Goal: Task Accomplishment & Management: Use online tool/utility

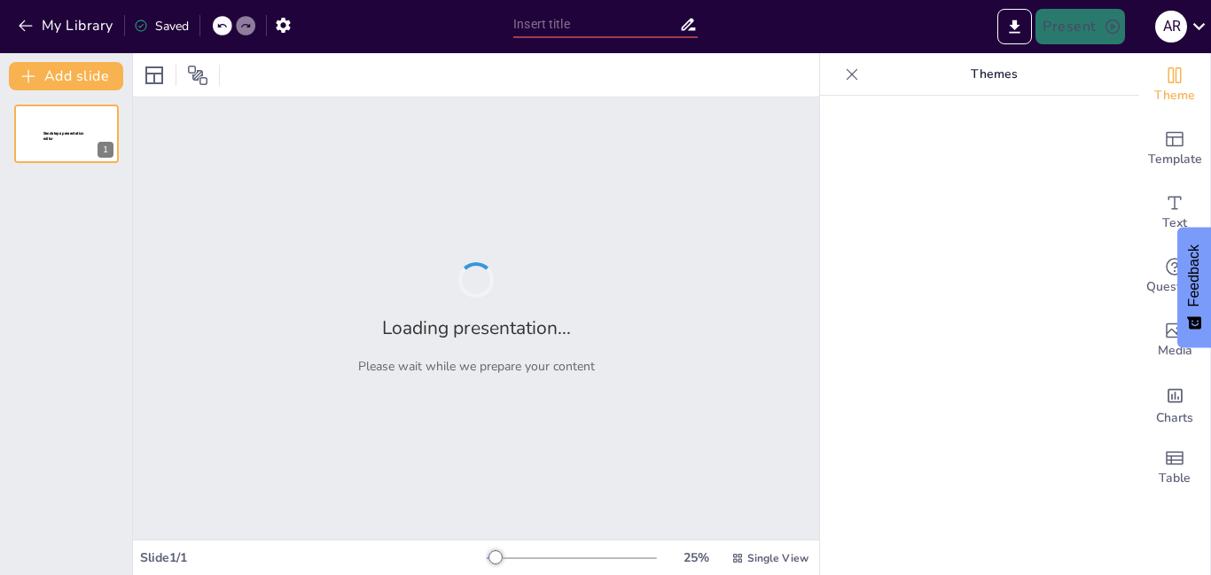
type input "Aruba y [GEOGRAPHIC_DATA]: Ubicación y Contexto Geográfico en el [GEOGRAPHIC_DA…"
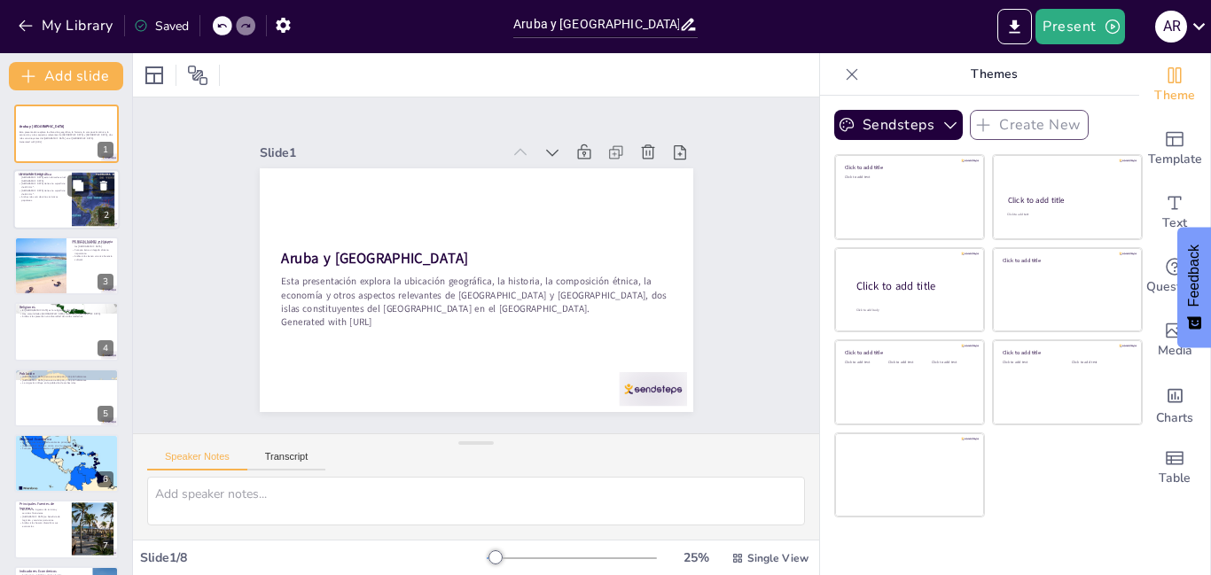
click at [66, 190] on p "[GEOGRAPHIC_DATA] tiene una superficie de 444 km²." at bounding box center [43, 193] width 48 height 6
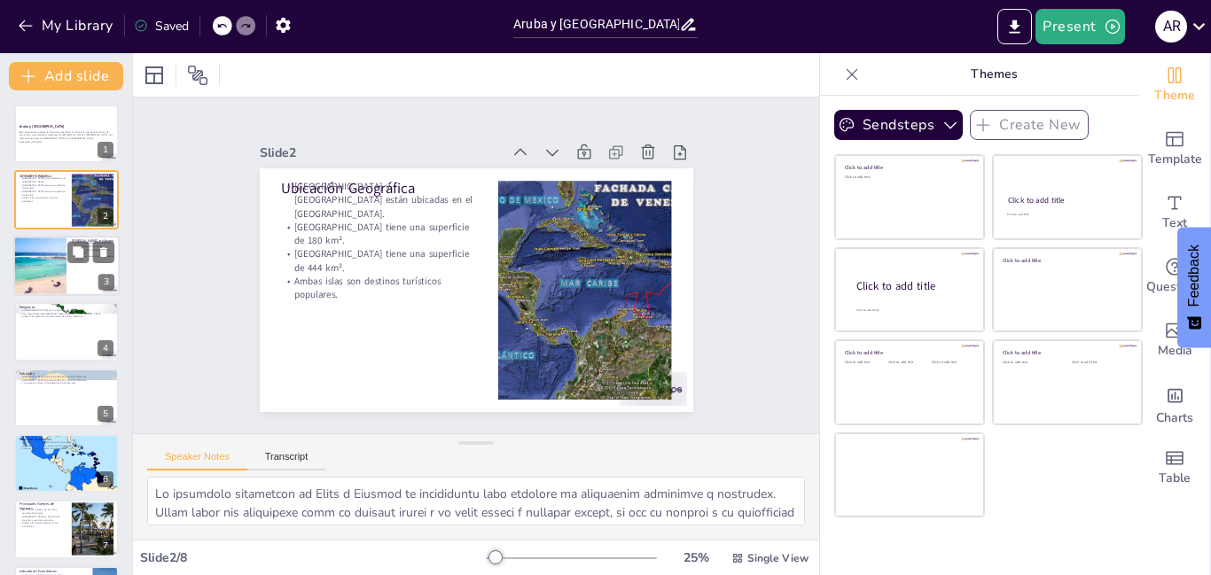
click at [67, 269] on div at bounding box center [66, 266] width 106 height 60
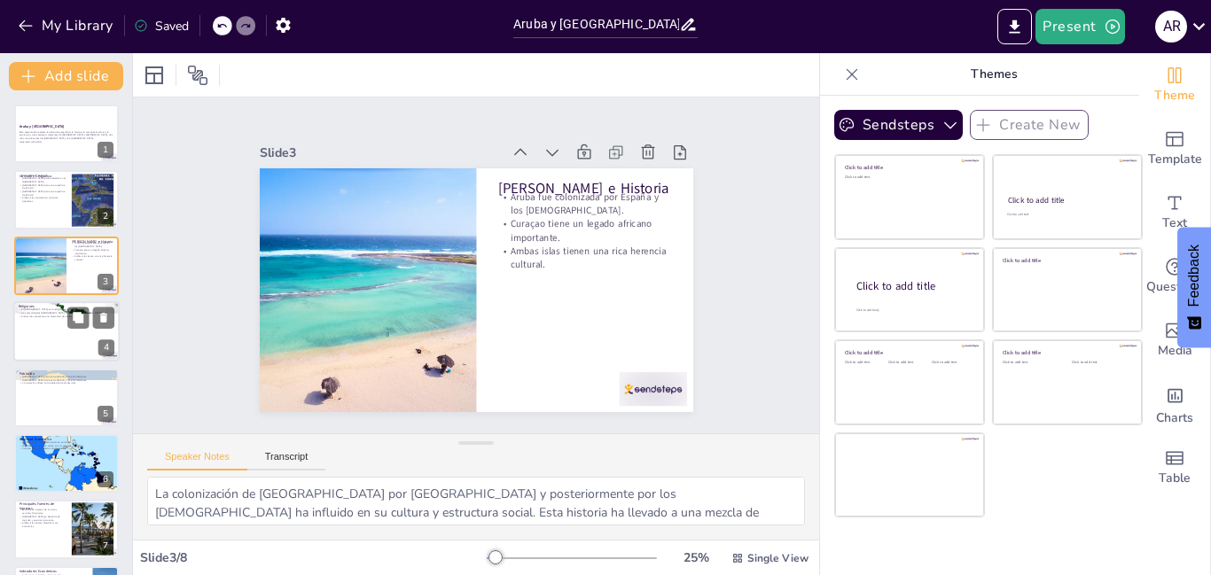
click at [70, 343] on div at bounding box center [66, 331] width 106 height 60
type textarea "La predominancia del [DEMOGRAPHIC_DATA] en [GEOGRAPHIC_DATA] y [GEOGRAPHIC_DATA…"
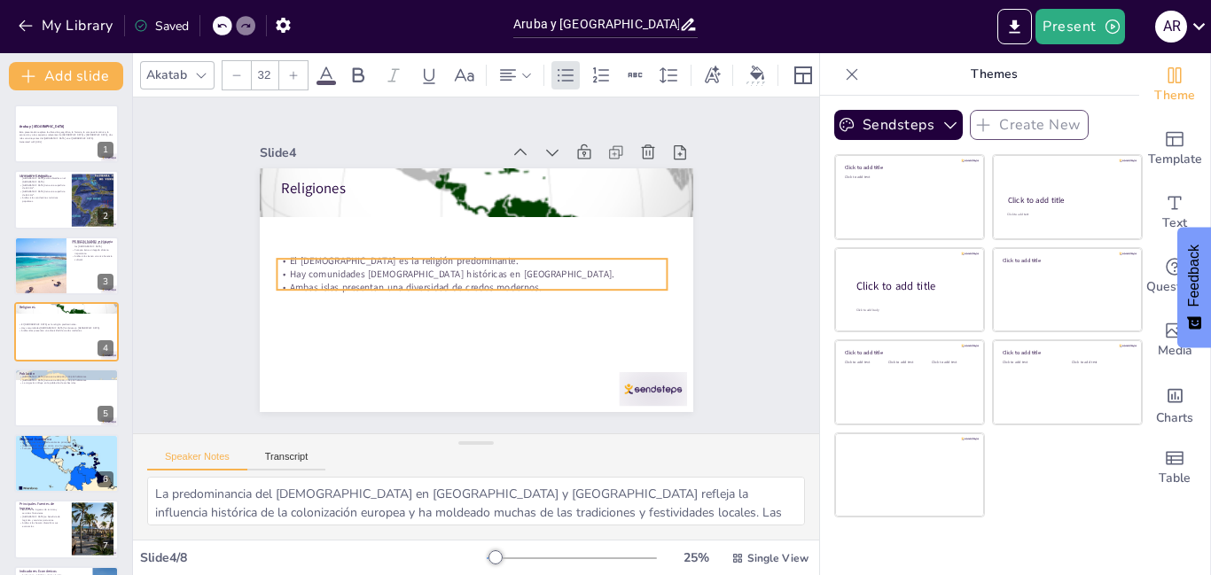
drag, startPoint x: 489, startPoint y: 207, endPoint x: 486, endPoint y: 272, distance: 65.7
click at [485, 266] on p "Hay comunidades [DEMOGRAPHIC_DATA] históricas en [GEOGRAPHIC_DATA]." at bounding box center [470, 273] width 389 height 54
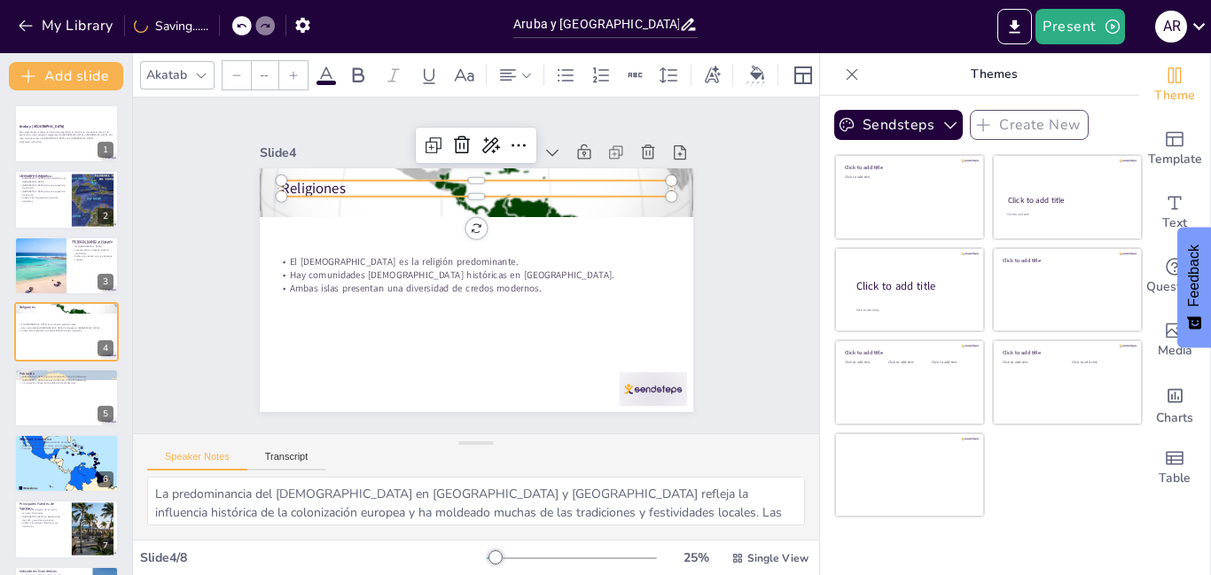
type input "48"
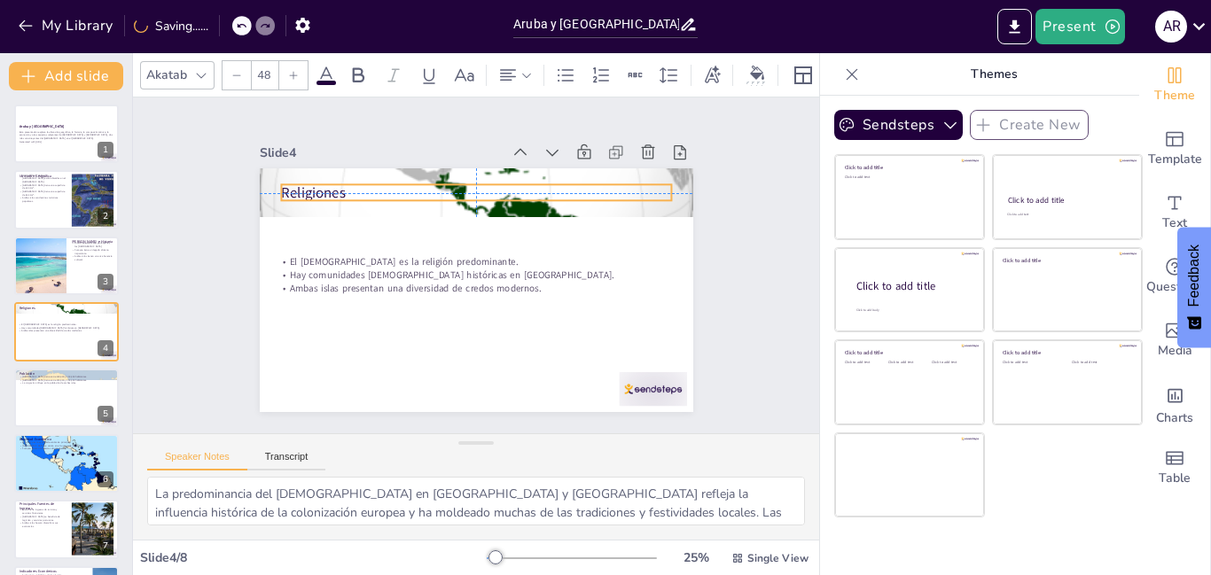
click at [529, 168] on div "Religiones El [DEMOGRAPHIC_DATA] es la religión predominante. Hay comunidades […" at bounding box center [477, 168] width 434 height 0
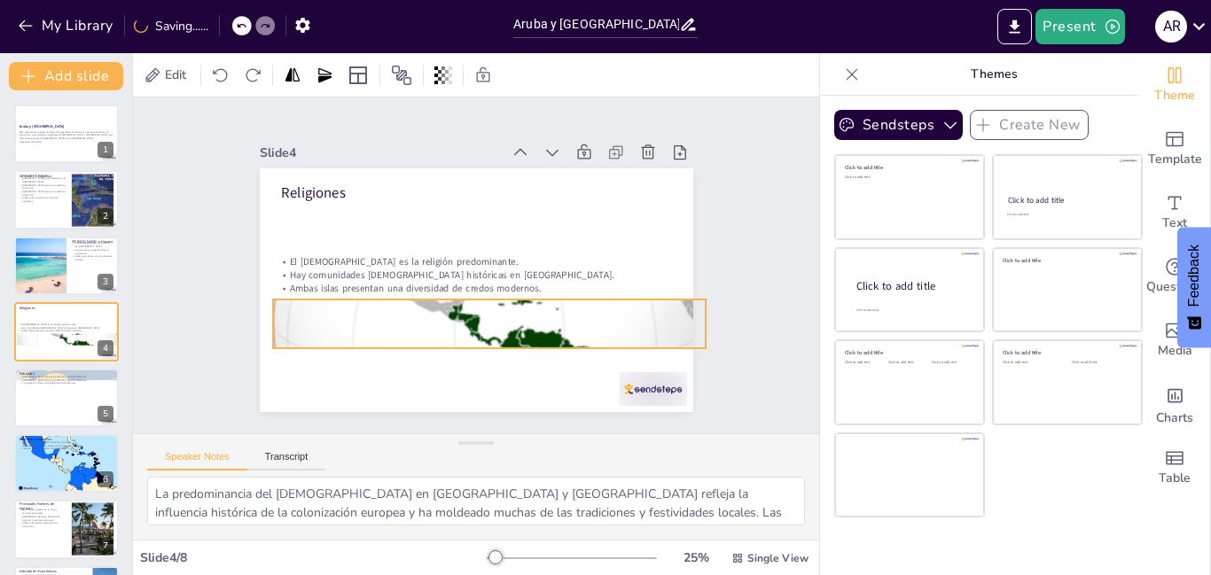
drag, startPoint x: 538, startPoint y: 204, endPoint x: 552, endPoint y: 335, distance: 131.9
click at [552, 335] on div at bounding box center [483, 325] width 476 height 476
click at [86, 451] on button at bounding box center [77, 449] width 21 height 21
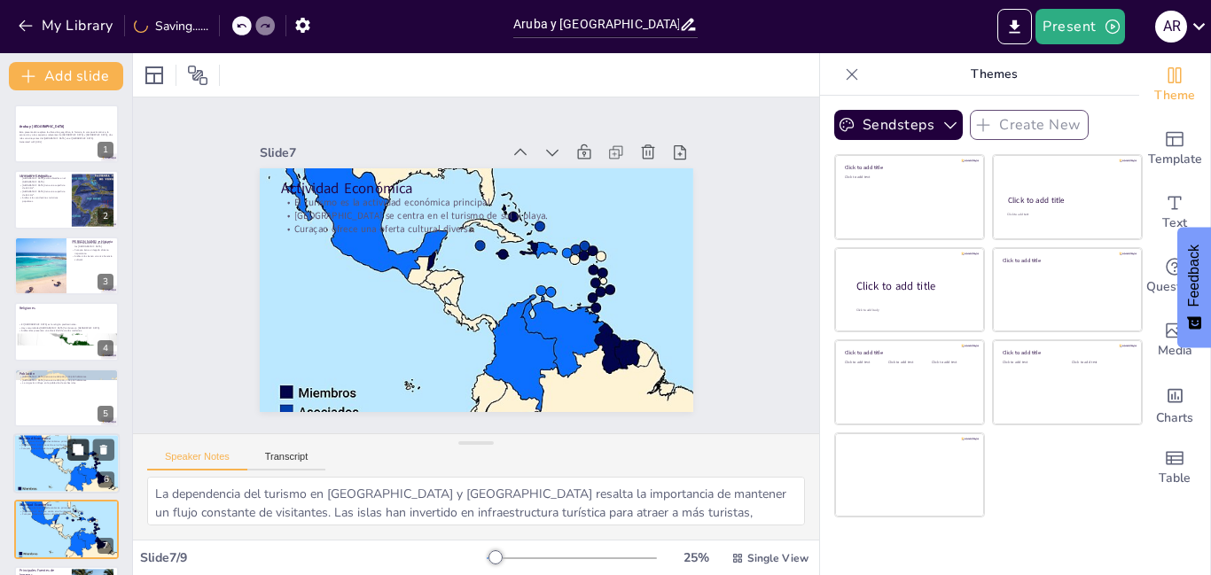
scroll to position [129, 0]
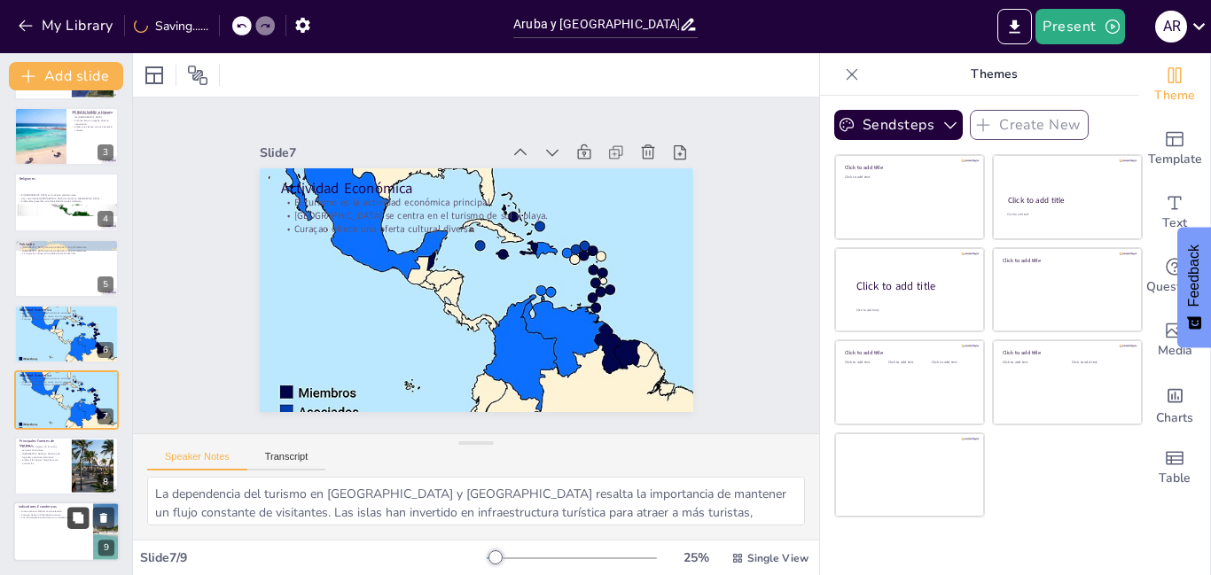
click at [72, 519] on icon at bounding box center [78, 519] width 12 height 12
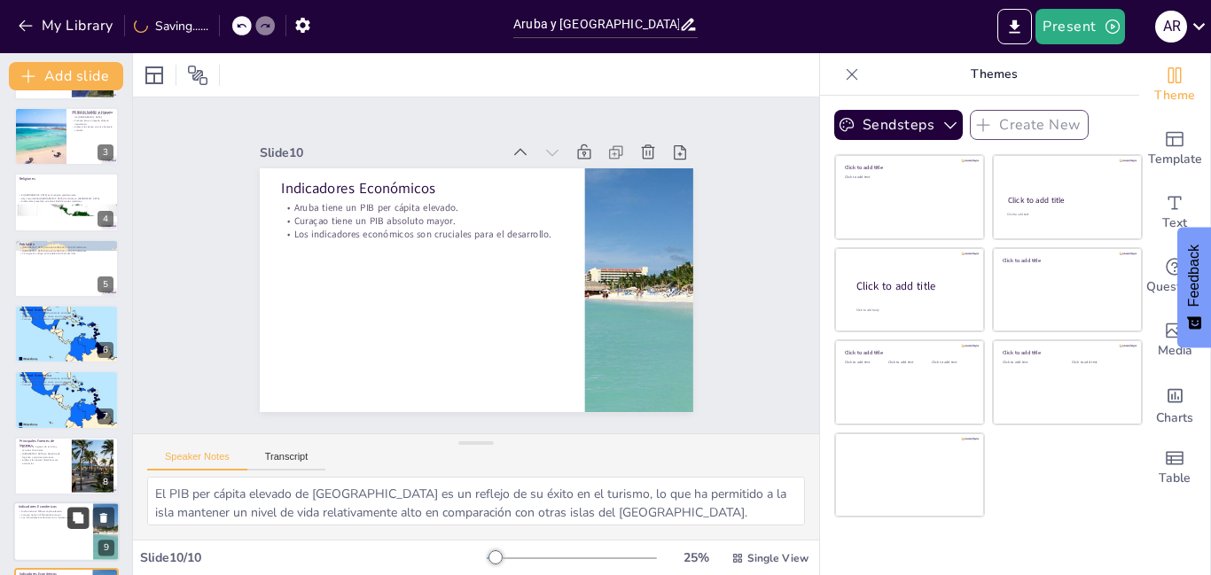
scroll to position [196, 0]
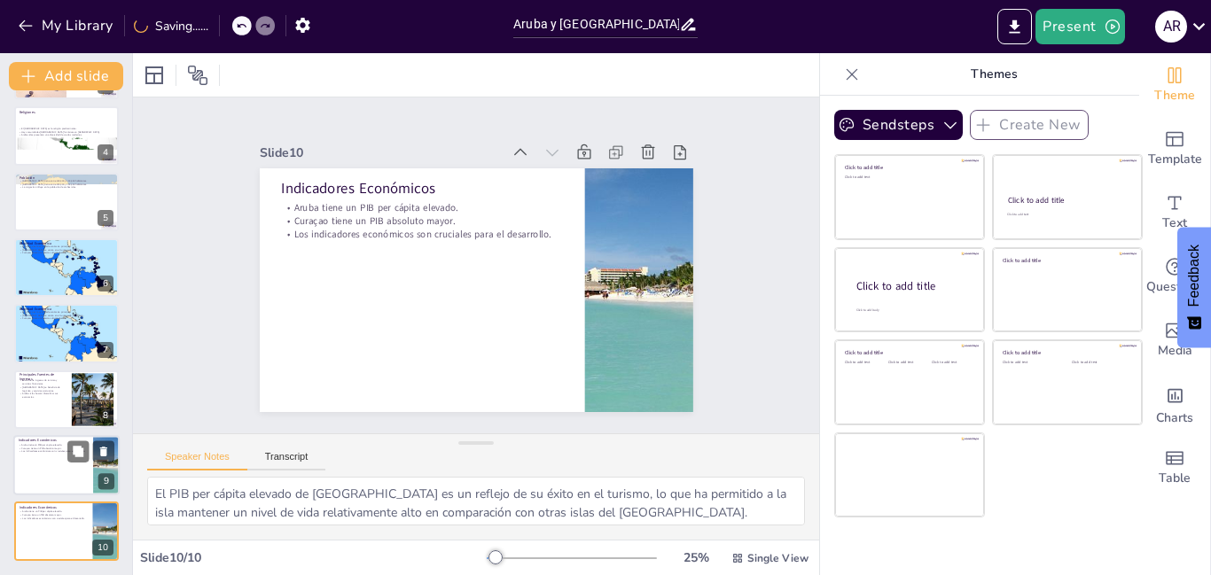
click at [50, 472] on div at bounding box center [66, 465] width 106 height 60
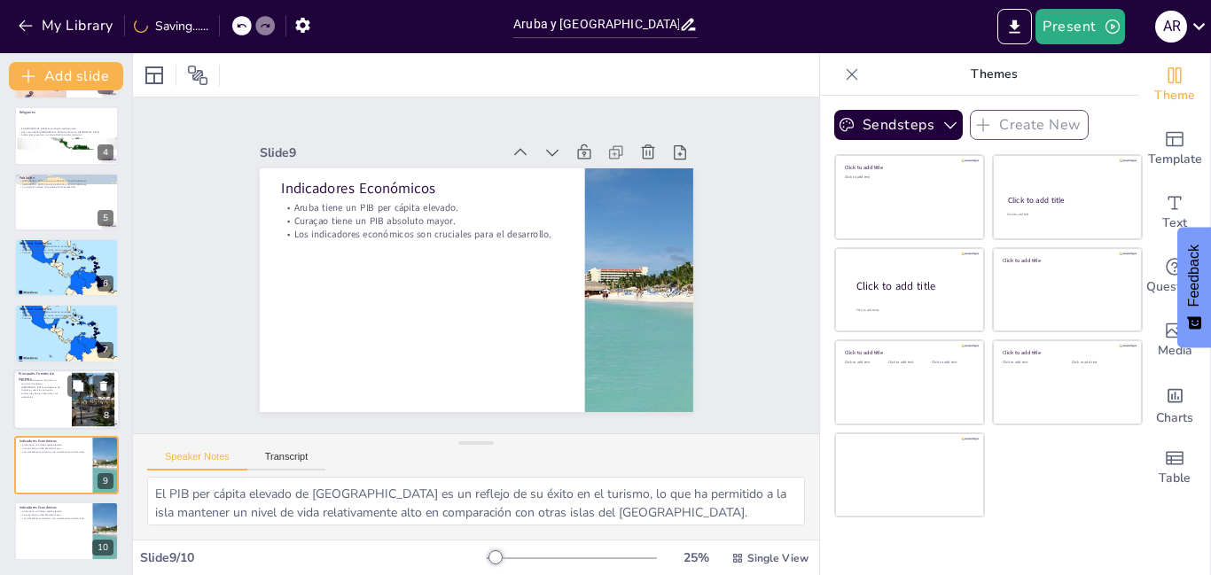
click at [54, 409] on div at bounding box center [66, 400] width 106 height 60
type textarea "Las fuentes de ingresos de Aruba son diversas, pero el turismo sigue siendo el …"
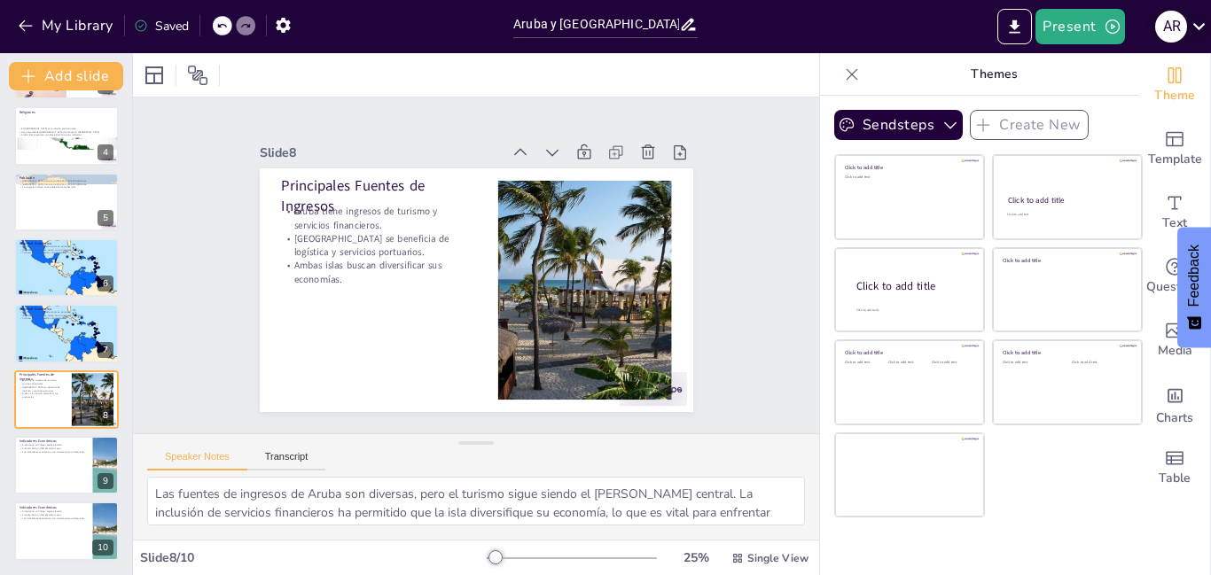
click at [1175, 32] on div "A R" at bounding box center [1171, 27] width 32 height 32
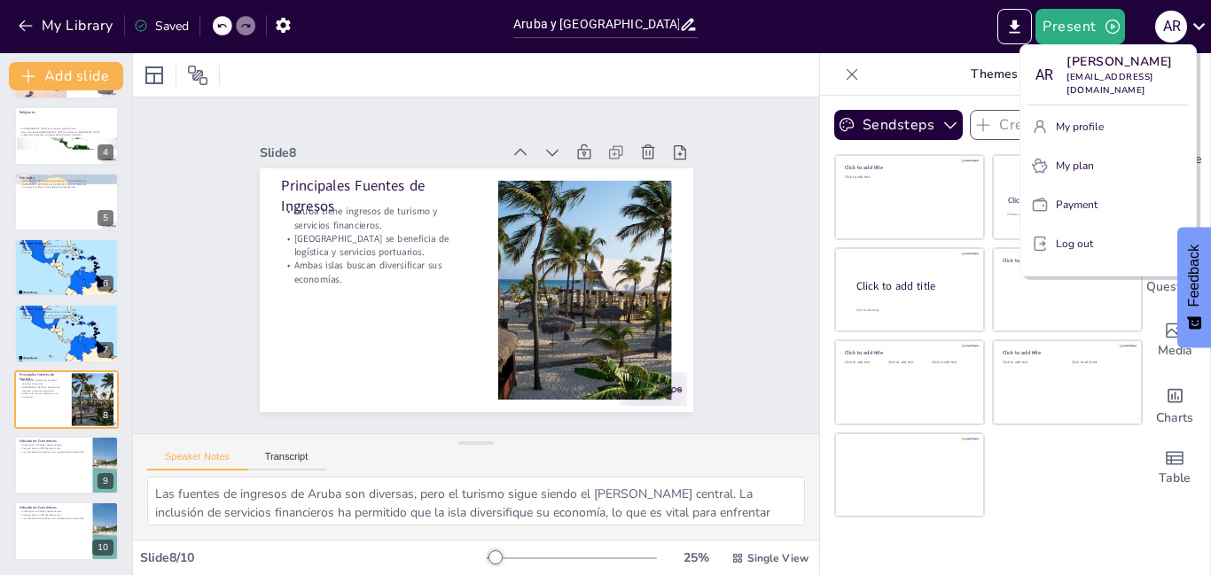
click at [1198, 27] on div at bounding box center [605, 287] width 1211 height 575
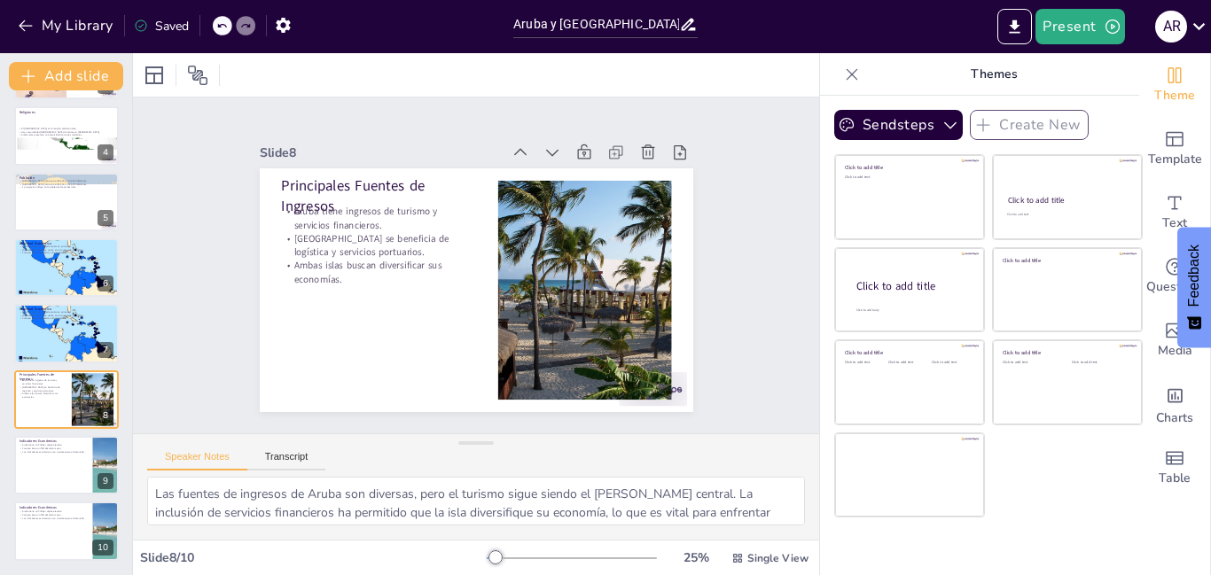
click at [1198, 27] on icon at bounding box center [1199, 26] width 12 height 7
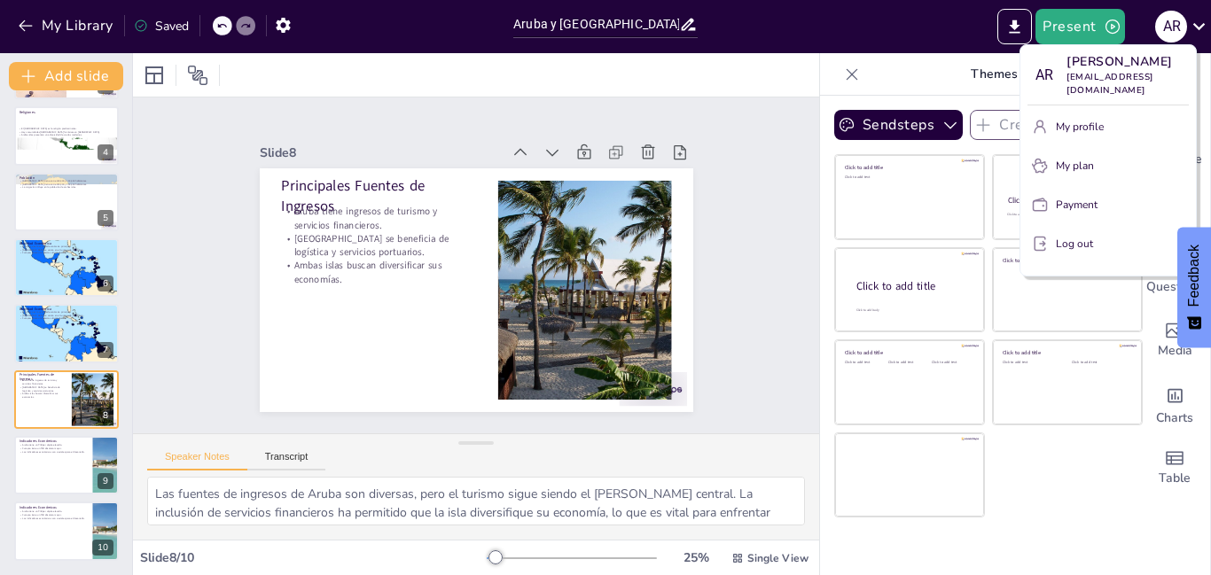
click at [1132, 66] on p "[PERSON_NAME]" at bounding box center [1128, 61] width 122 height 19
click at [1035, 74] on div "A R" at bounding box center [1044, 75] width 32 height 32
click at [1063, 252] on p "Log out" at bounding box center [1074, 244] width 37 height 16
